Goal: Find specific page/section: Find specific page/section

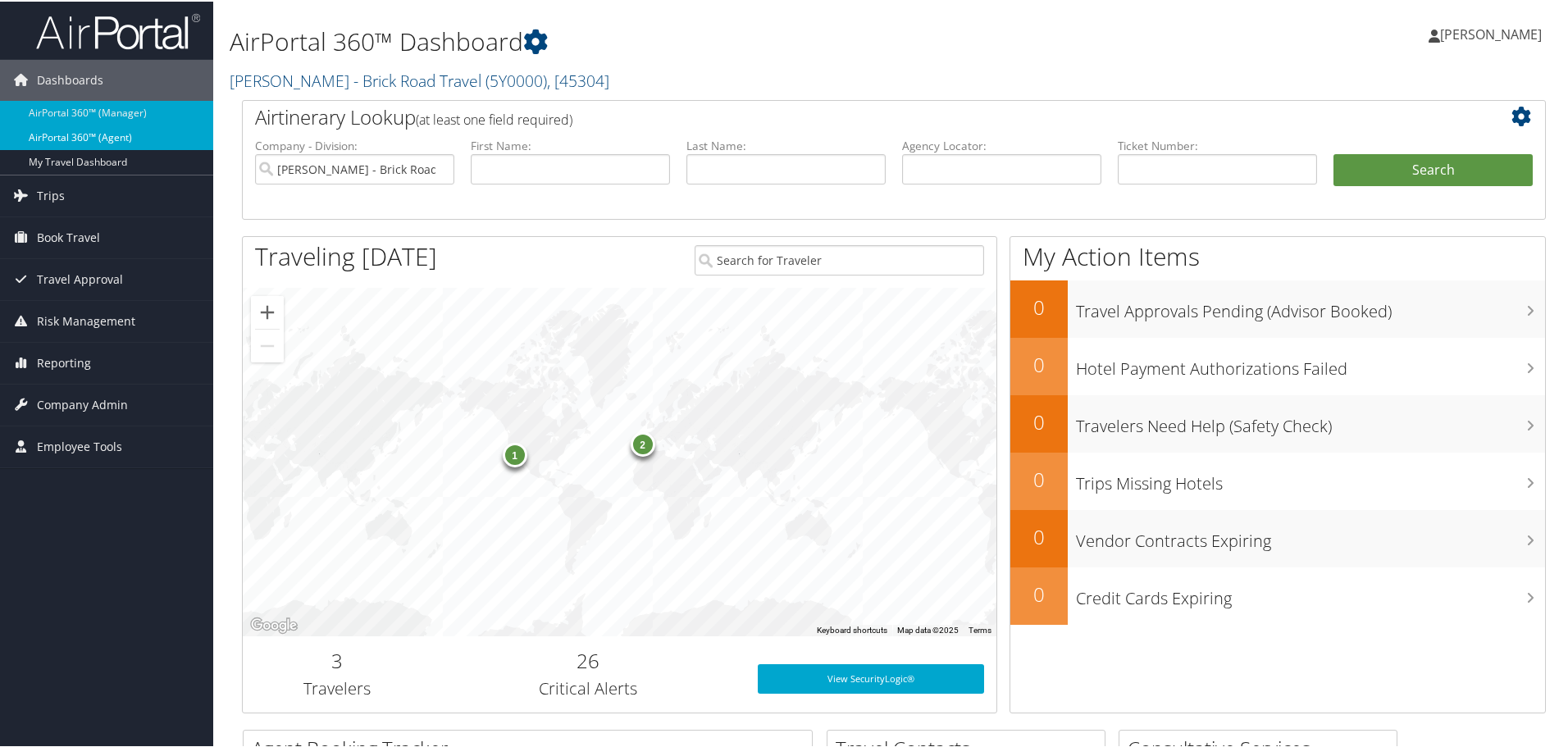
click at [83, 136] on link "AirPortal 360™ (Agent)" at bounding box center [107, 135] width 213 height 25
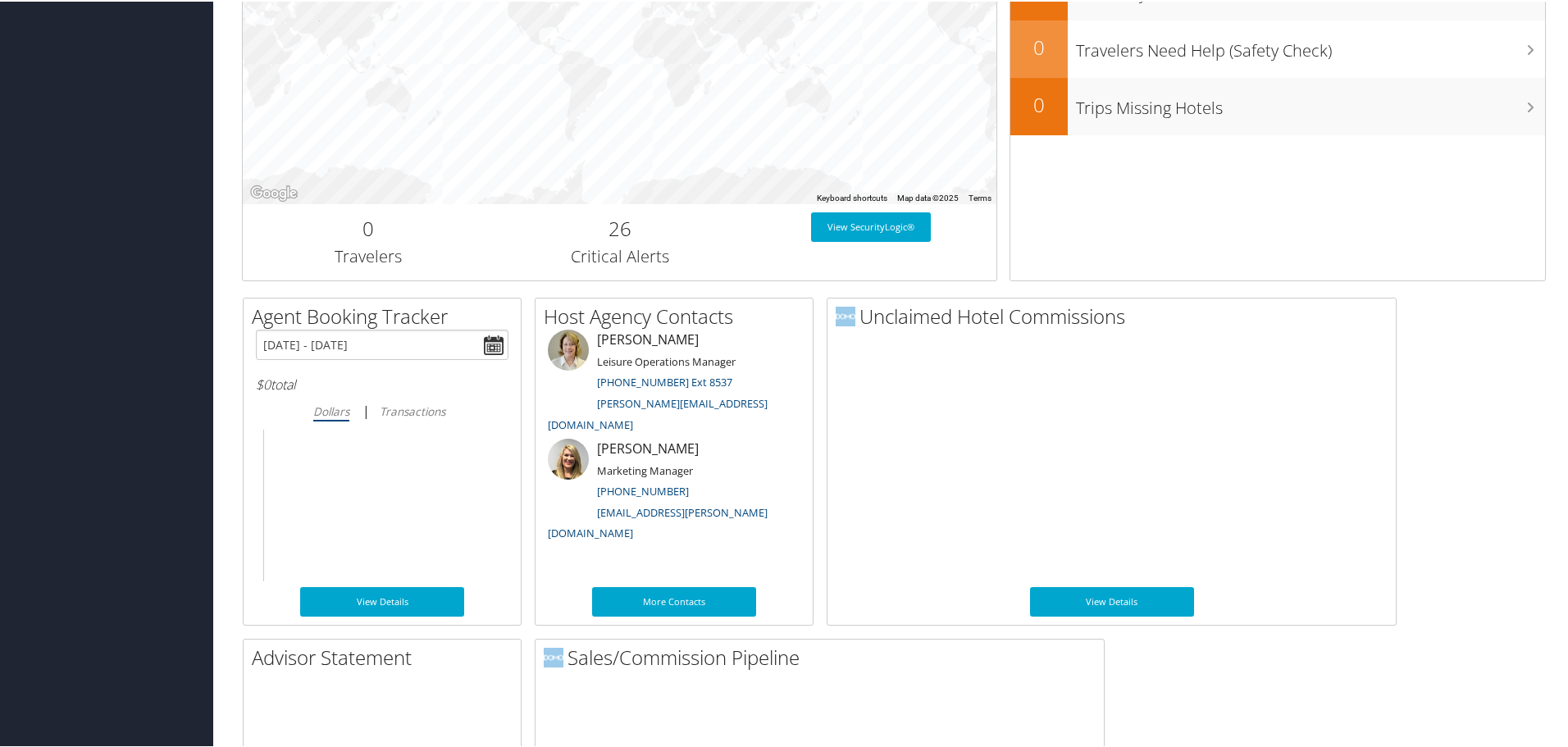
scroll to position [799, 0]
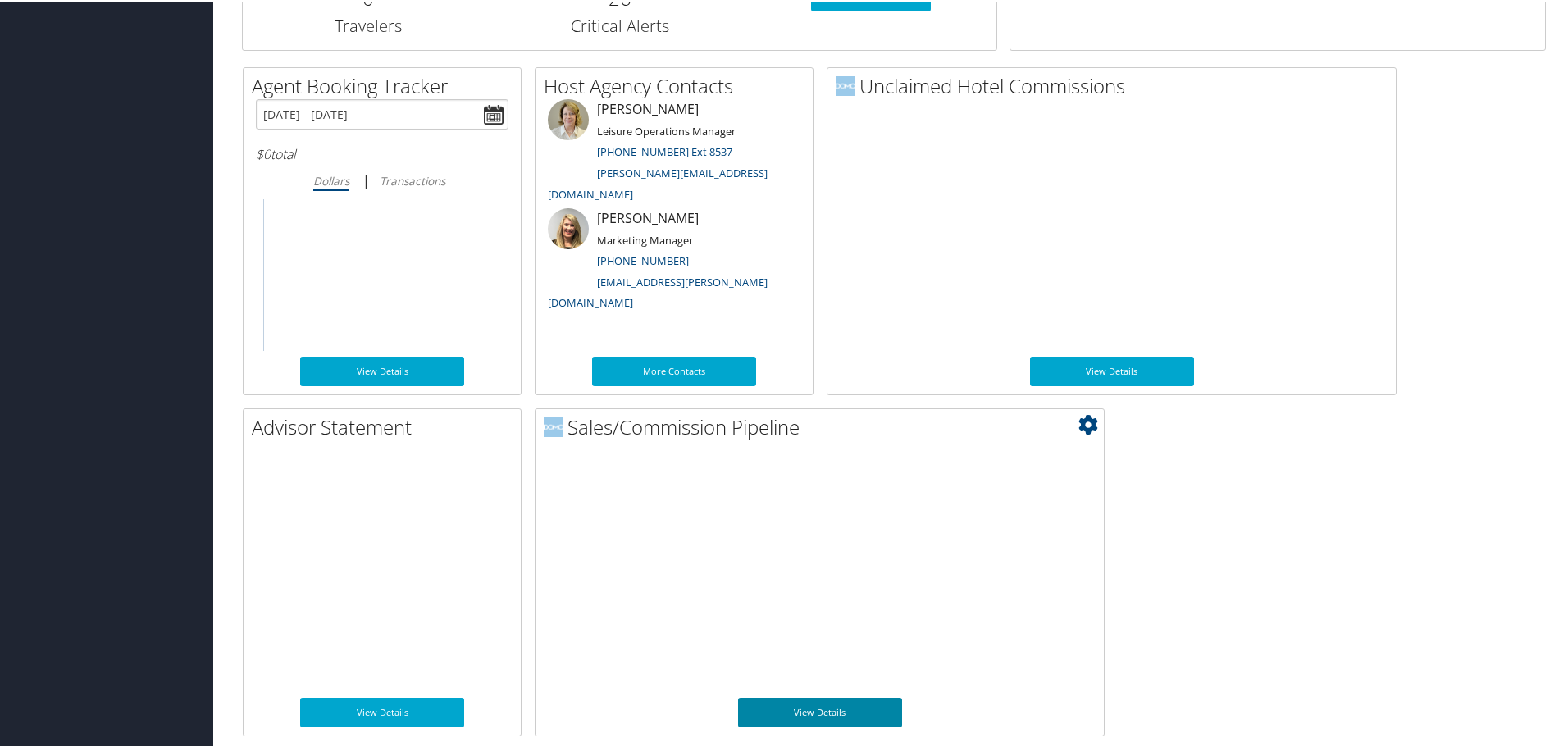
click at [869, 702] on link "View Details" at bounding box center [820, 711] width 164 height 30
